Goal: Go to known website: Access a specific website the user already knows

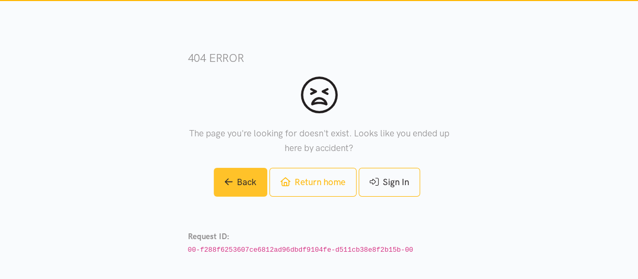
click at [226, 186] on icon at bounding box center [229, 181] width 8 height 9
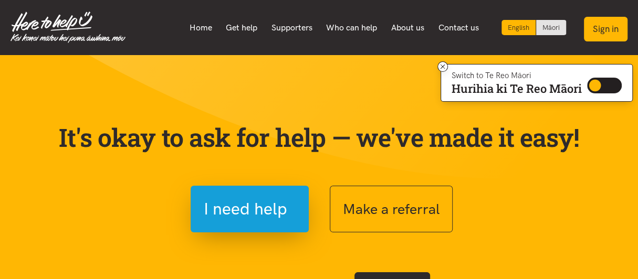
click at [599, 30] on button "Sign in" at bounding box center [606, 29] width 44 height 25
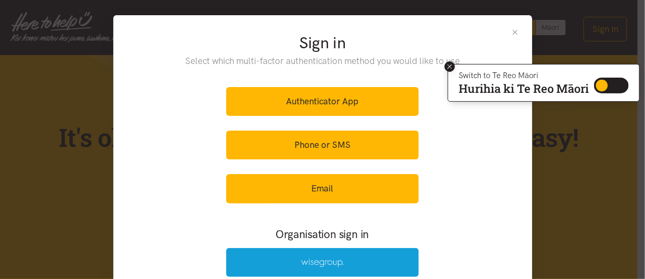
click at [450, 66] on icon at bounding box center [450, 67] width 8 height 8
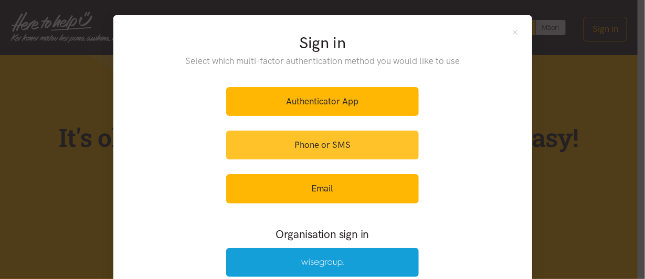
click at [327, 144] on link "Phone or SMS" at bounding box center [322, 145] width 193 height 29
